Goal: Find specific page/section: Find specific page/section

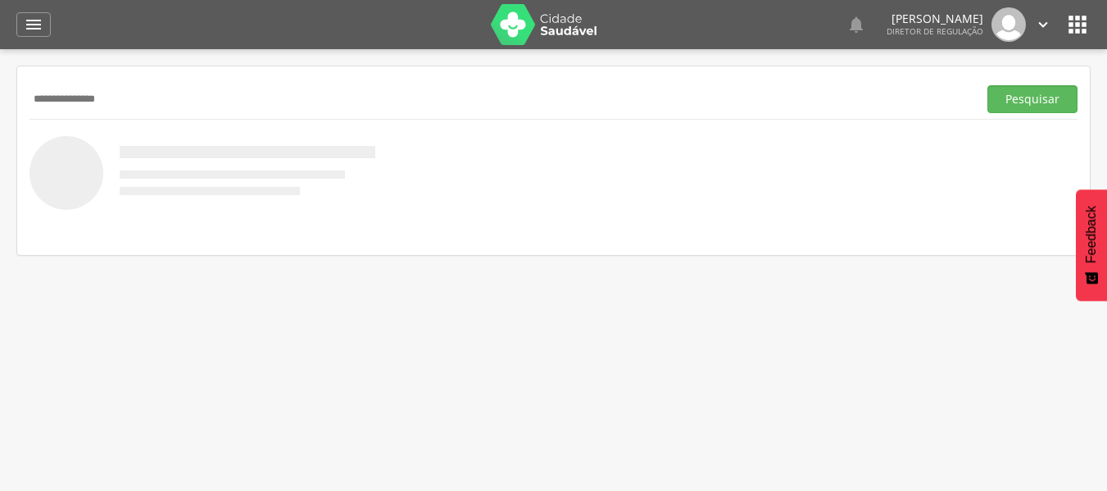
type input "**********"
click at [987, 85] on button "Pesquisar" at bounding box center [1032, 99] width 90 height 28
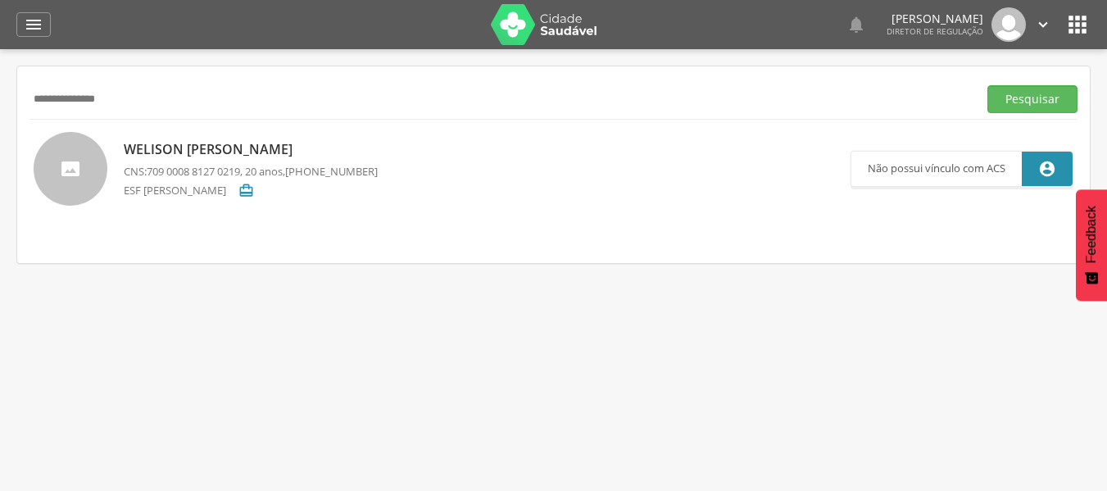
click at [302, 157] on p "Welison [PERSON_NAME]" at bounding box center [251, 149] width 254 height 19
type input "**********"
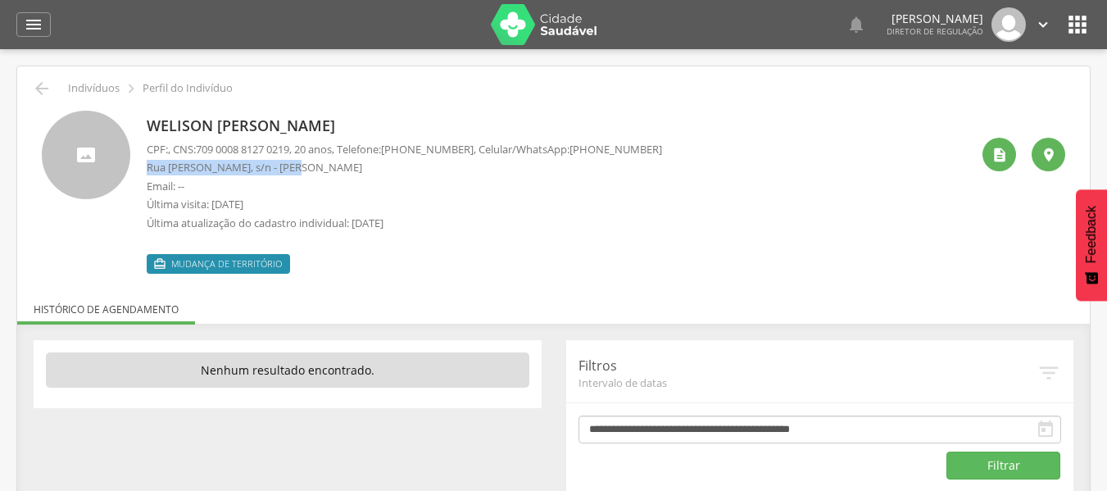
drag, startPoint x: 141, startPoint y: 170, endPoint x: 296, endPoint y: 166, distance: 154.9
click at [296, 166] on div "Welison [PERSON_NAME] CPF: , CNS: [PHONE_NUMBER] , 20 anos, Telefone: [PHONE_NU…" at bounding box center [553, 192] width 1023 height 163
click at [199, 166] on p "Rua [PERSON_NAME], s/n - [PERSON_NAME]" at bounding box center [404, 168] width 515 height 16
click at [172, 169] on p "Rua [PERSON_NAME], s/n - [PERSON_NAME]" at bounding box center [404, 168] width 515 height 16
drag, startPoint x: 170, startPoint y: 168, endPoint x: 279, endPoint y: 164, distance: 108.2
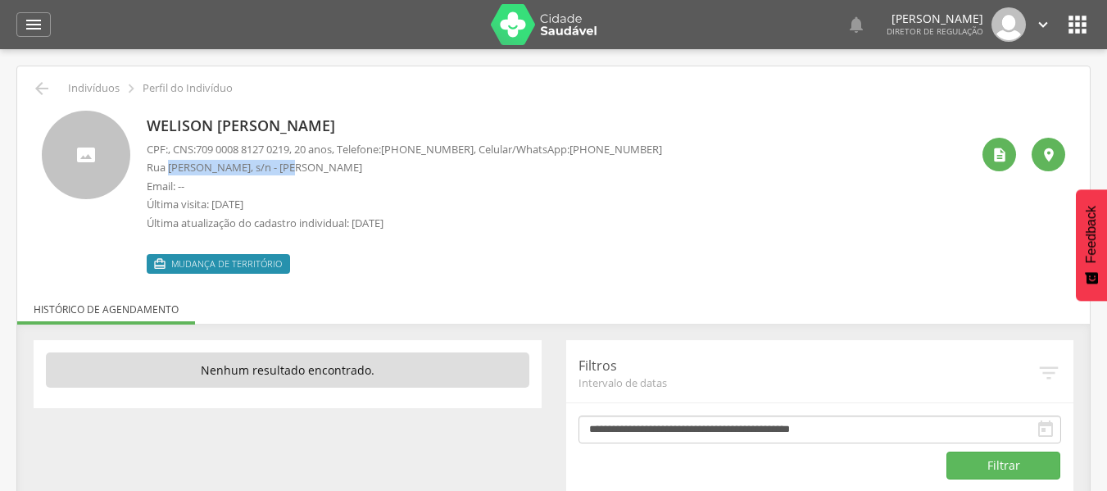
click at [279, 164] on p "Rua [PERSON_NAME], s/n - [PERSON_NAME]" at bounding box center [404, 168] width 515 height 16
click at [1086, 21] on icon "" at bounding box center [1077, 24] width 26 height 26
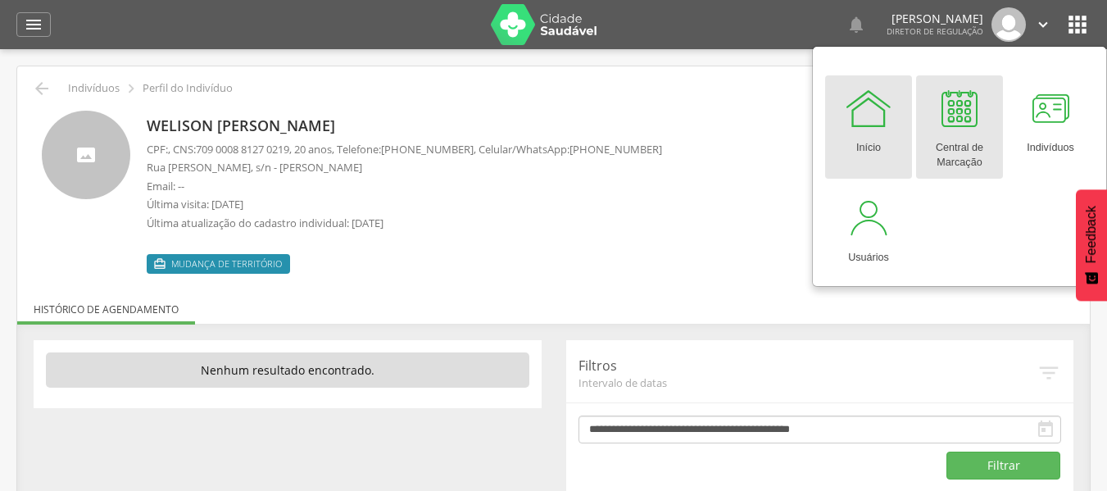
click at [988, 126] on link "Central de Marcação" at bounding box center [959, 126] width 87 height 103
